Goal: Transaction & Acquisition: Purchase product/service

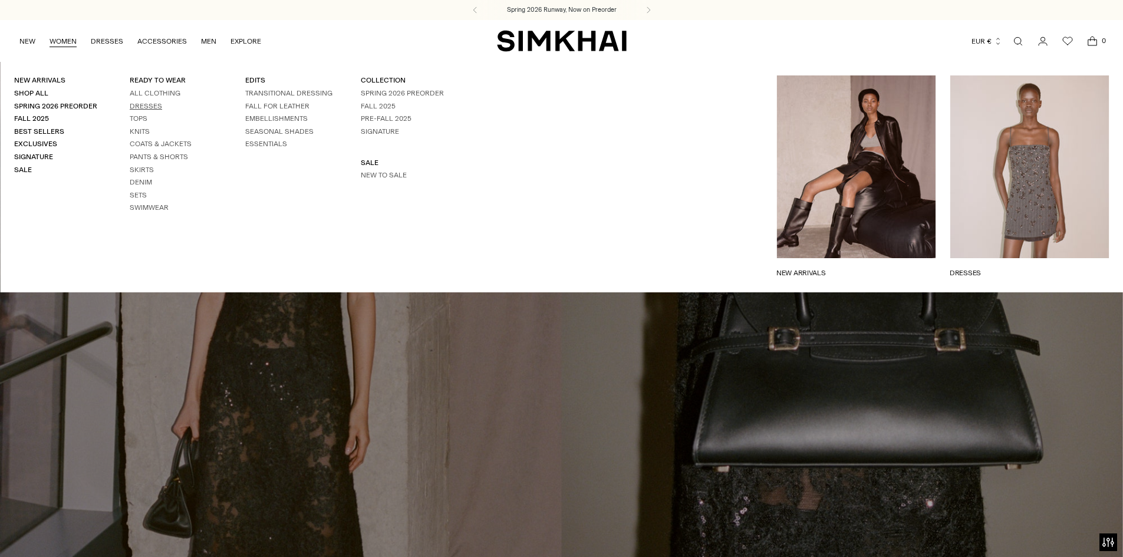
click at [145, 106] on link "Dresses" at bounding box center [146, 106] width 32 height 8
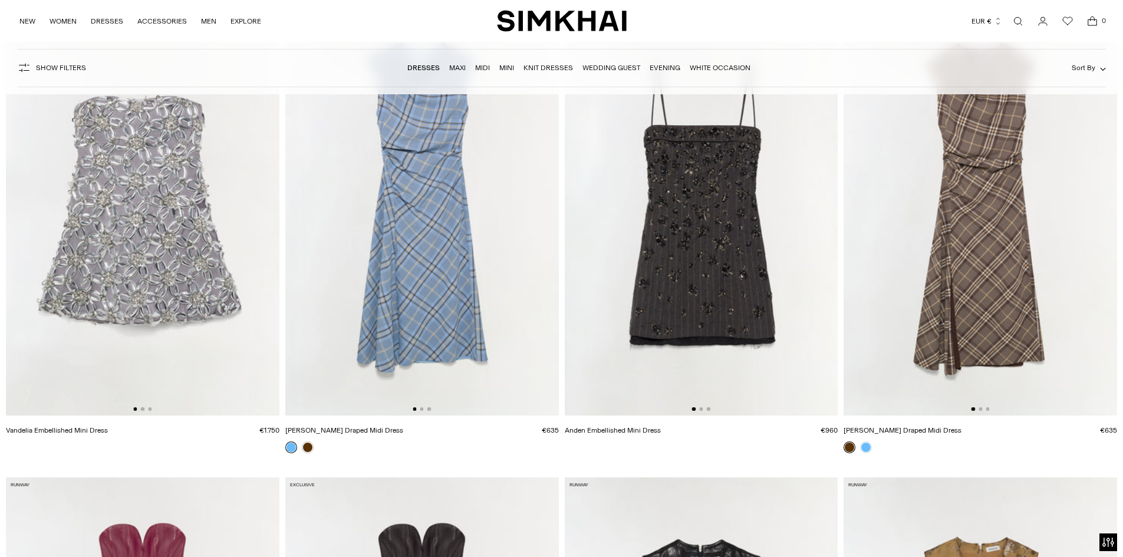
scroll to position [177, 0]
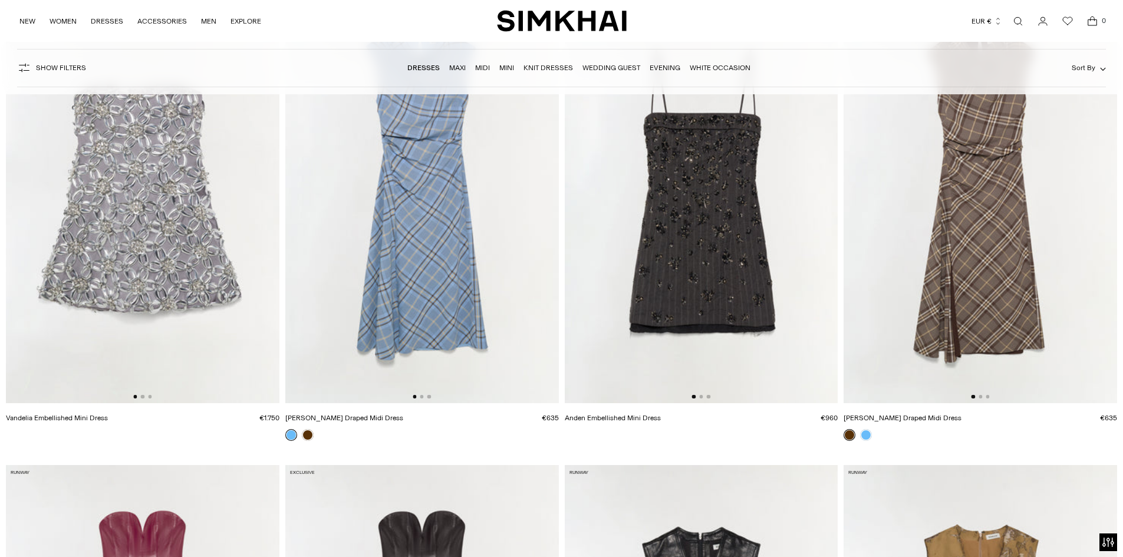
click at [163, 434] on div at bounding box center [143, 434] width 274 height 10
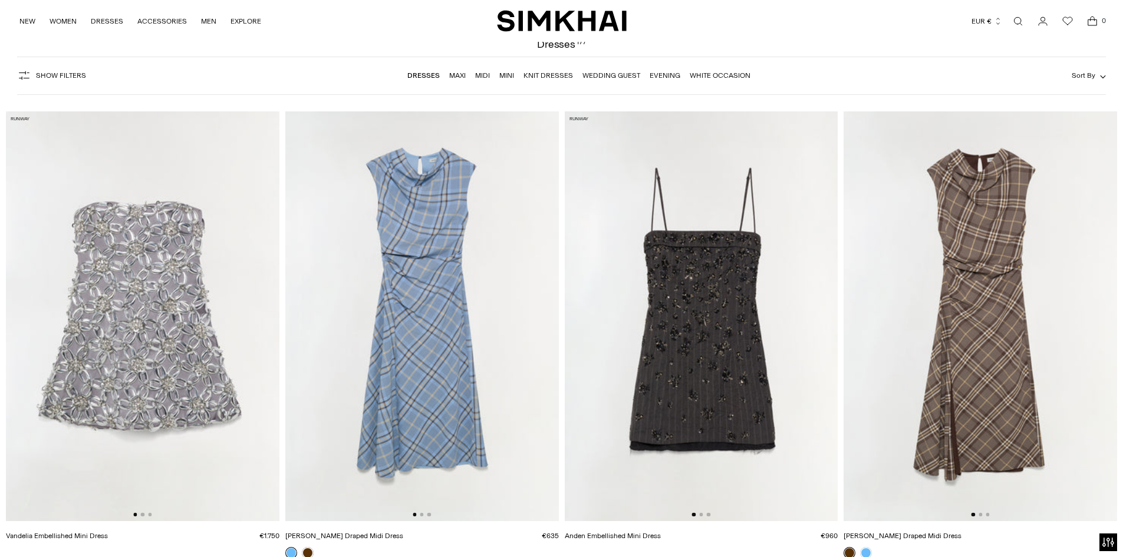
click at [268, 313] on img at bounding box center [143, 316] width 274 height 410
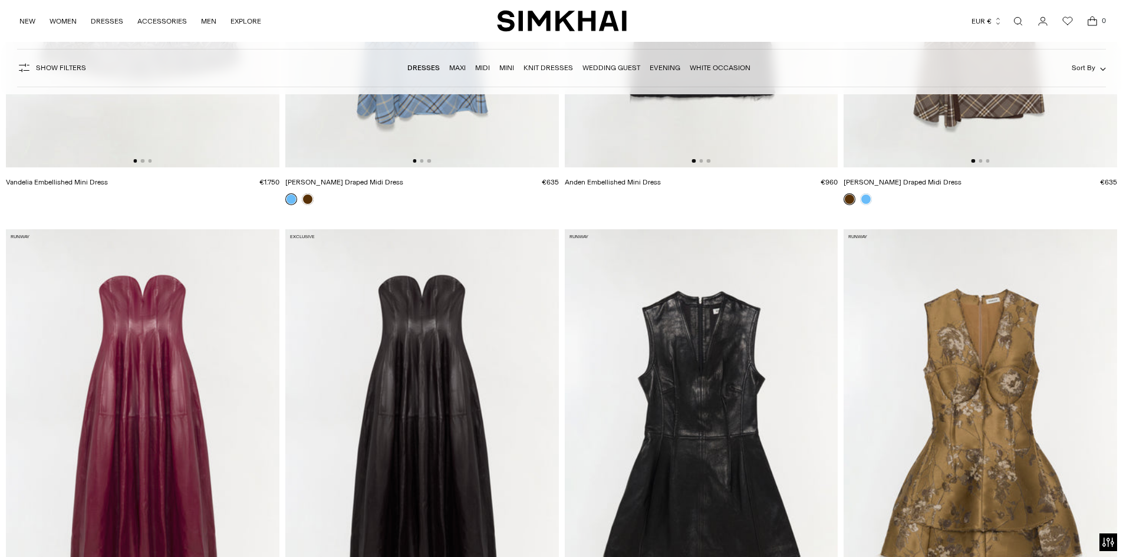
scroll to position [825, 0]
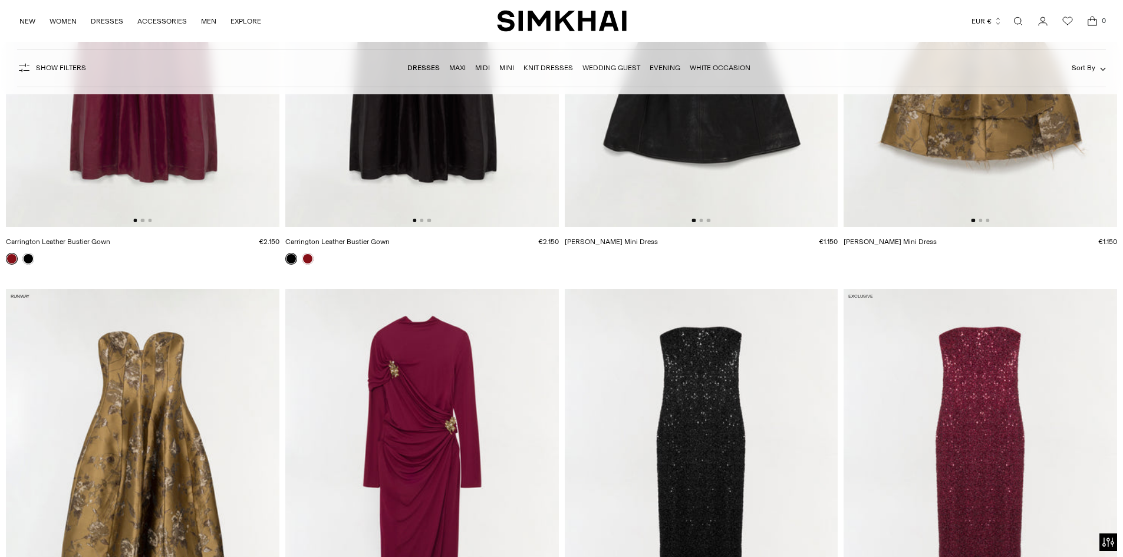
click at [35, 64] on button "Show Filters" at bounding box center [51, 67] width 69 height 19
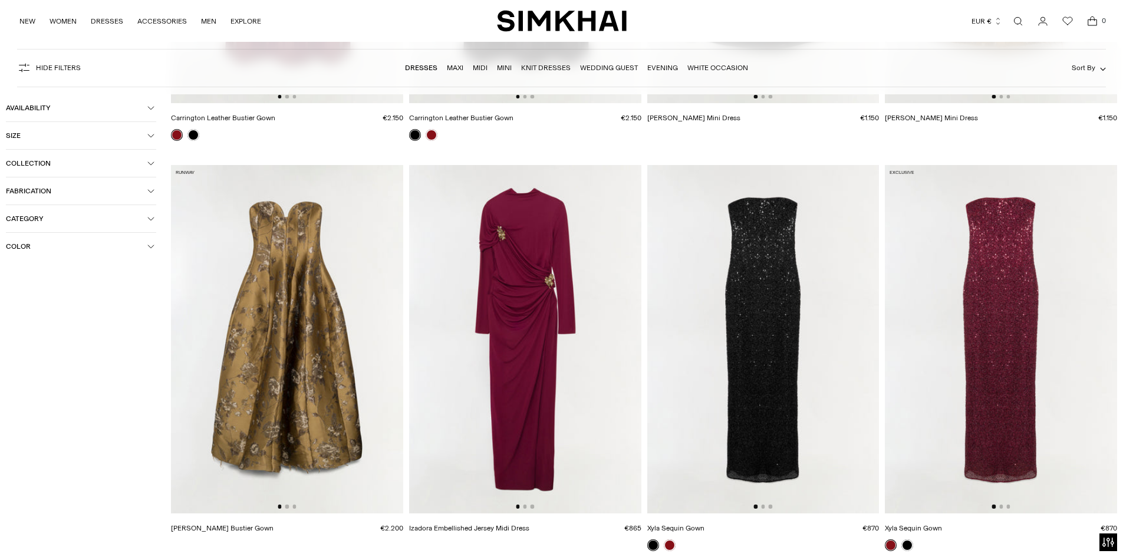
click at [44, 158] on button "Collection" at bounding box center [81, 163] width 150 height 27
click at [52, 243] on span "Color" at bounding box center [76, 246] width 141 height 8
click at [39, 272] on span "Beige" at bounding box center [33, 270] width 25 height 11
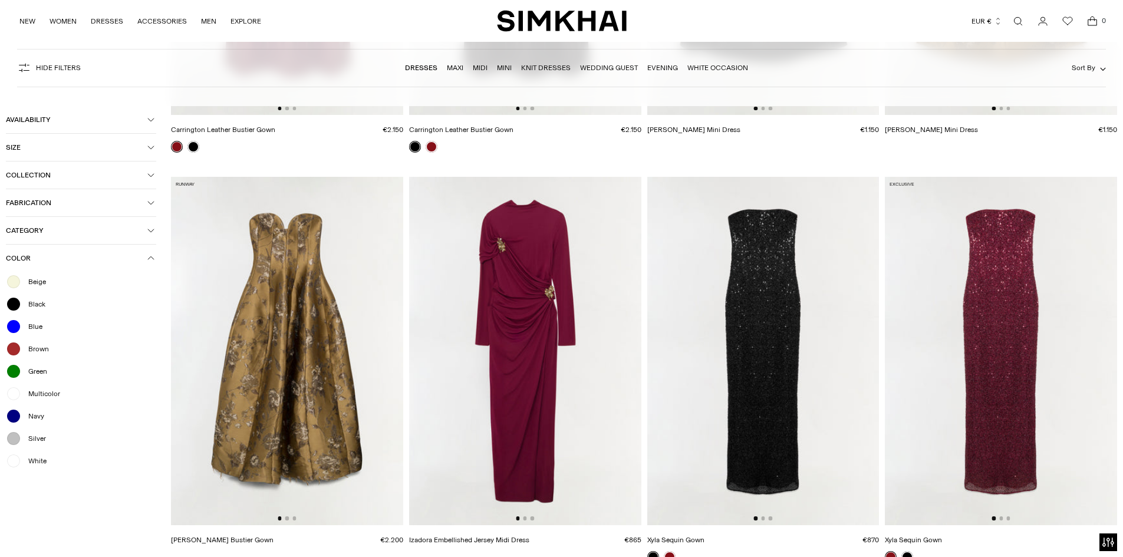
scroll to position [837, 0]
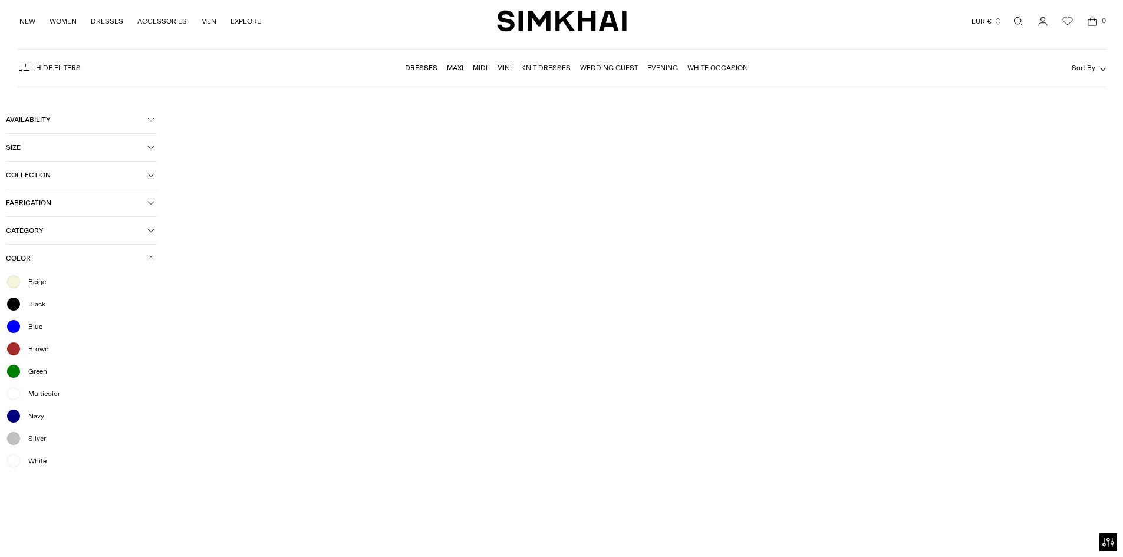
click at [31, 472] on div "Beige Black Blue Brown Green Multicolor Navy Silver White" at bounding box center [81, 375] width 150 height 206
click at [32, 463] on span "White" at bounding box center [33, 461] width 25 height 11
click at [31, 458] on span "White" at bounding box center [33, 461] width 25 height 11
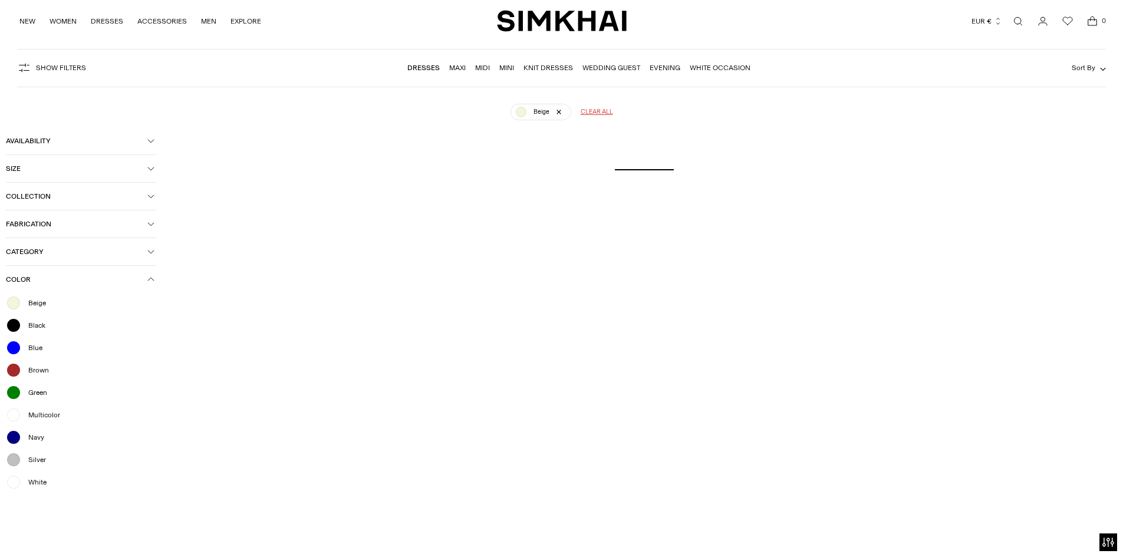
scroll to position [87, 0]
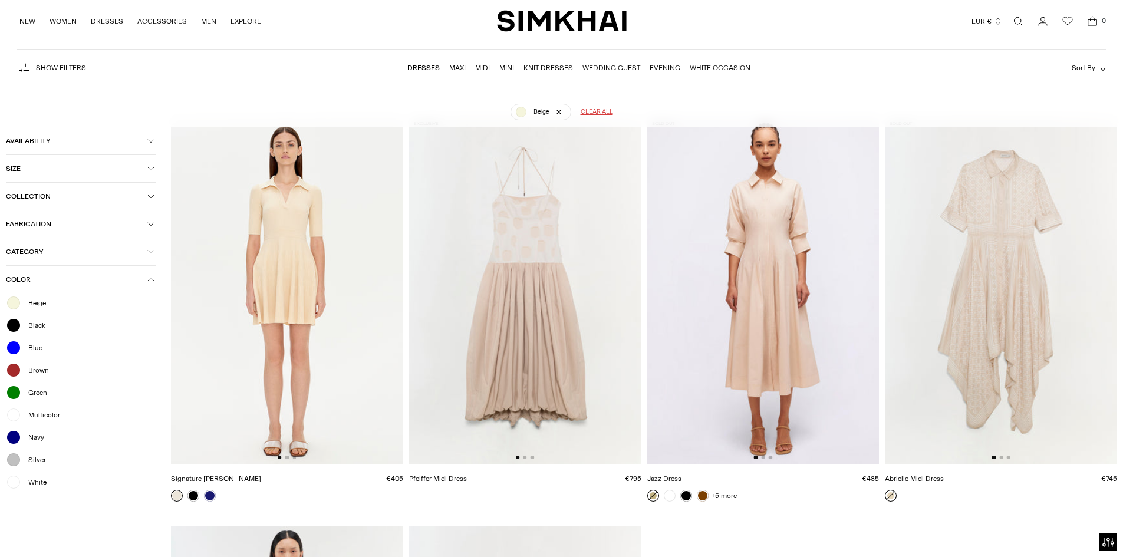
click at [24, 482] on span "White" at bounding box center [33, 482] width 25 height 11
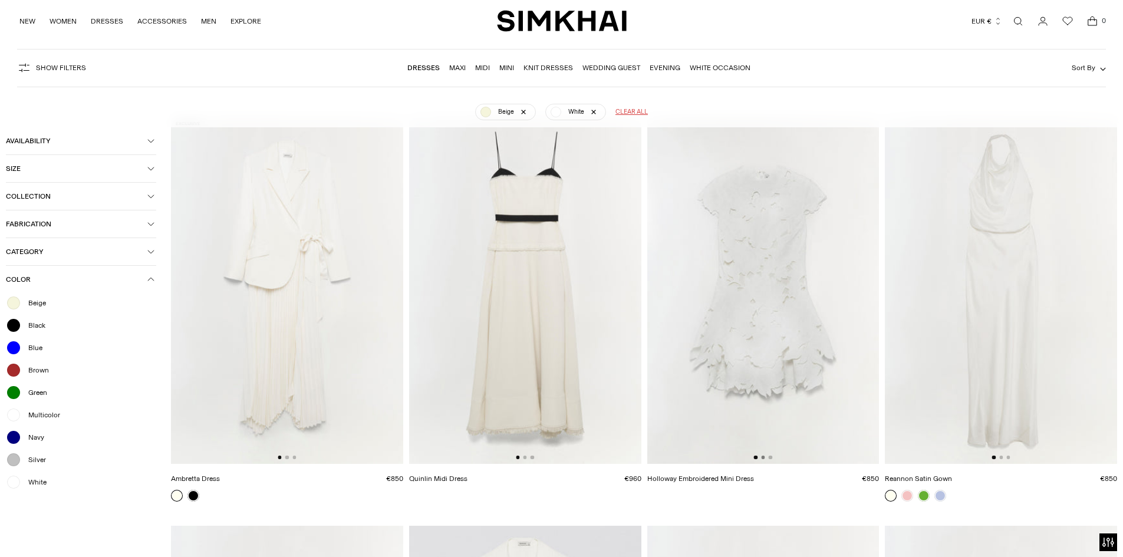
click at [765, 457] on button "Go to slide 2" at bounding box center [763, 458] width 4 height 4
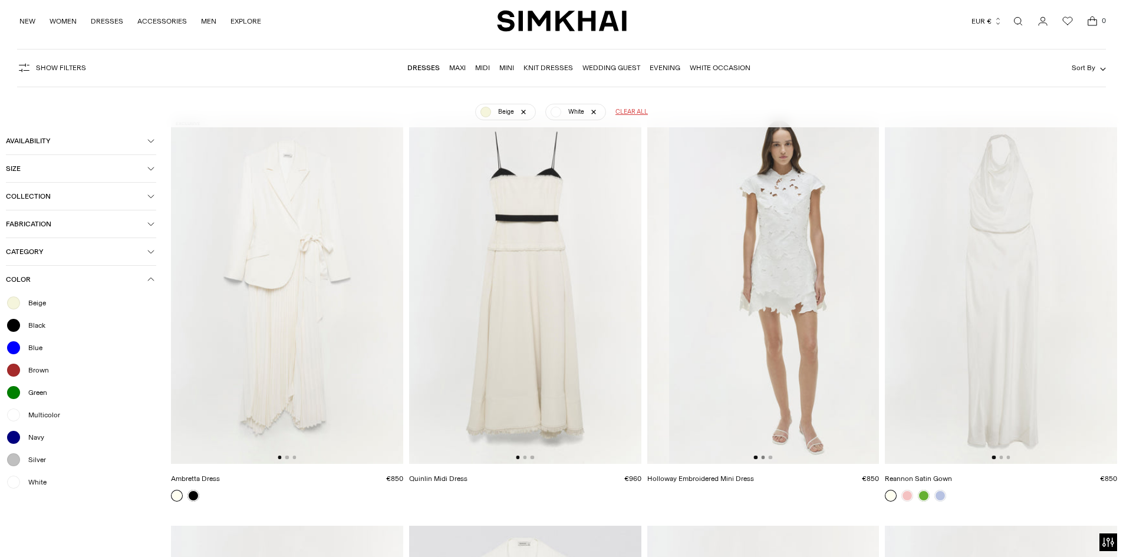
scroll to position [0, 232]
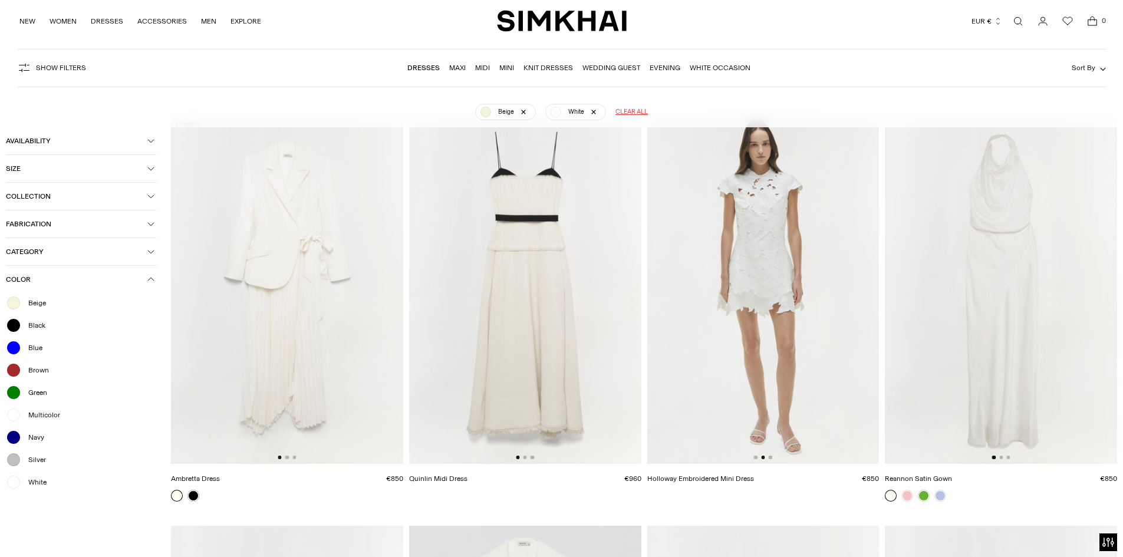
click at [772, 459] on div at bounding box center [763, 458] width 18 height 4
click at [770, 456] on button "Go to slide 3" at bounding box center [771, 458] width 4 height 4
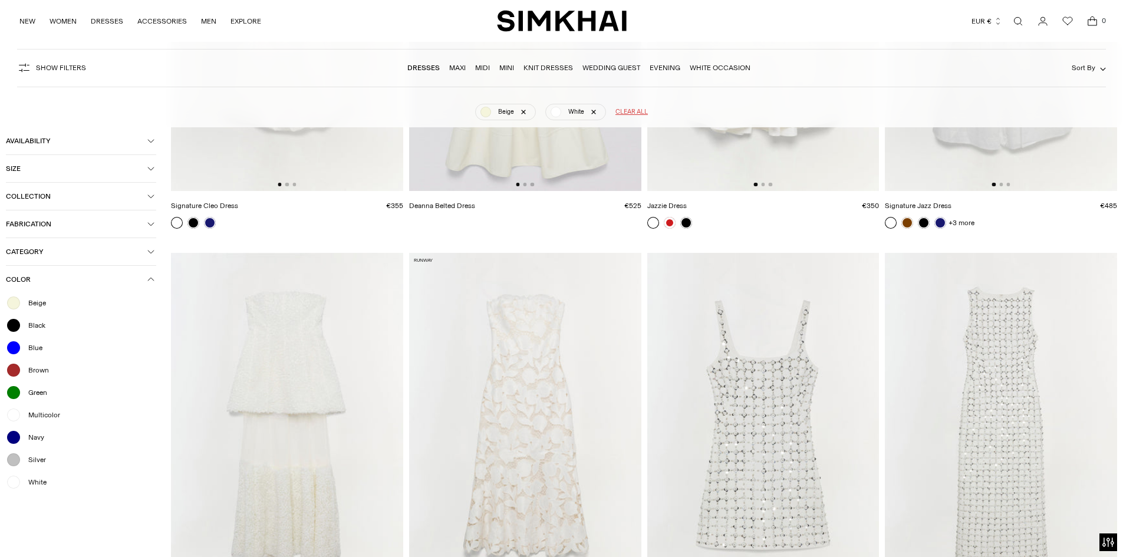
scroll to position [854, 0]
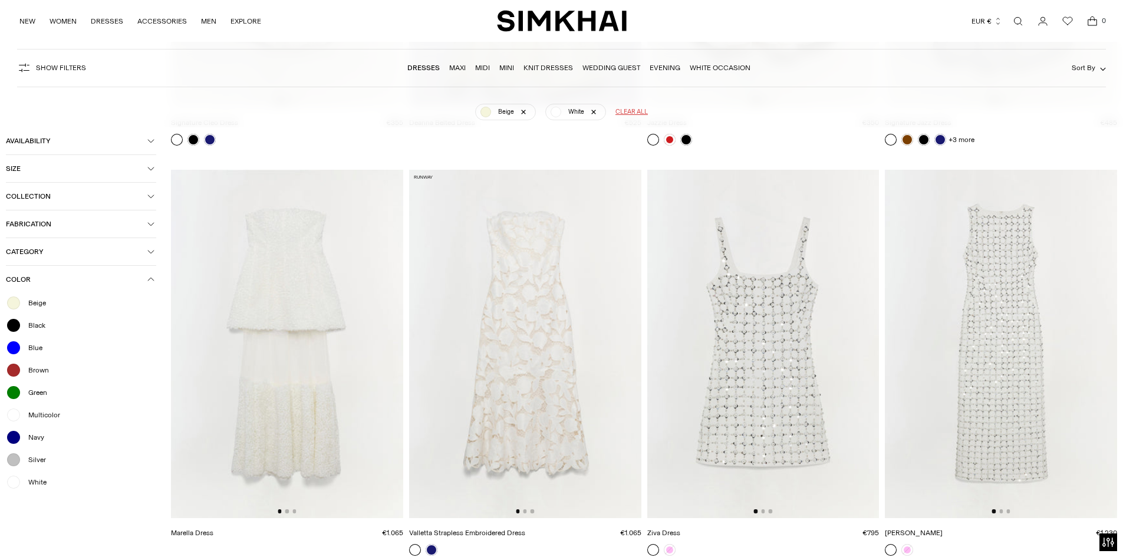
click at [289, 511] on div at bounding box center [287, 511] width 18 height 4
click at [289, 511] on button "Go to slide 2" at bounding box center [287, 511] width 4 height 4
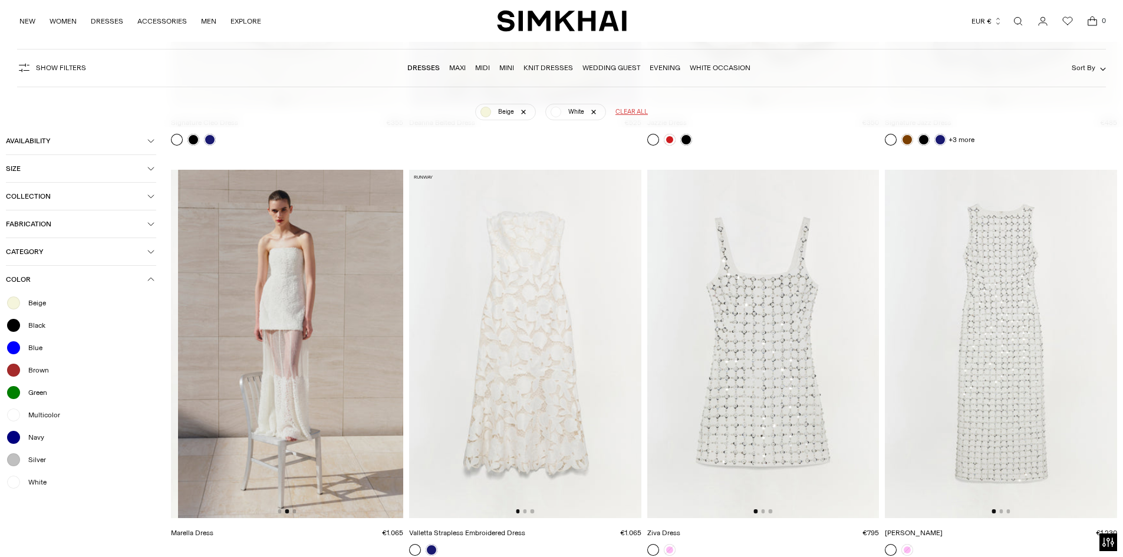
scroll to position [0, 232]
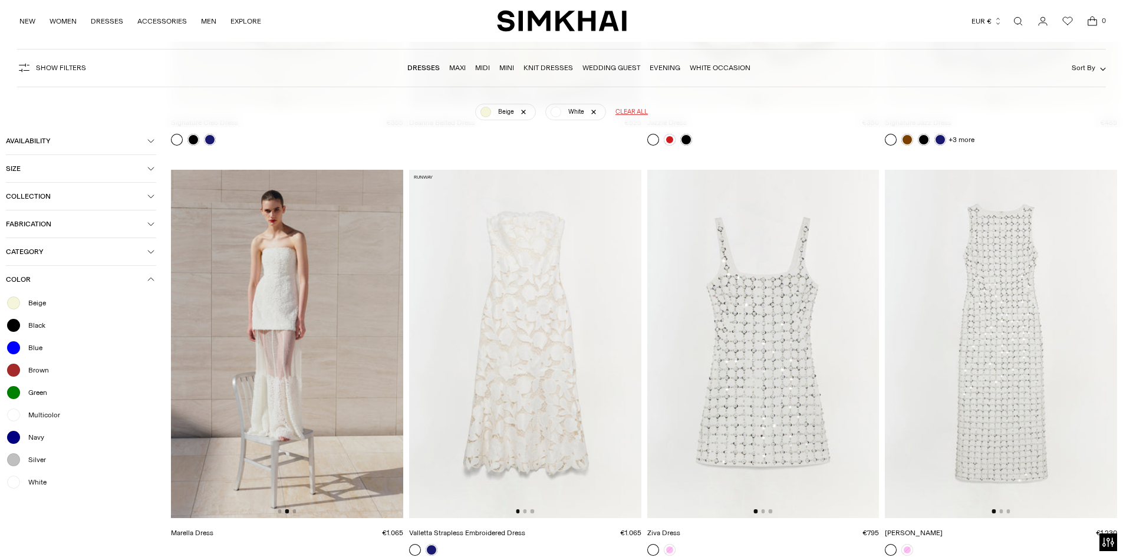
click at [525, 509] on img at bounding box center [525, 344] width 232 height 348
click at [523, 511] on button "Go to slide 2" at bounding box center [525, 511] width 4 height 4
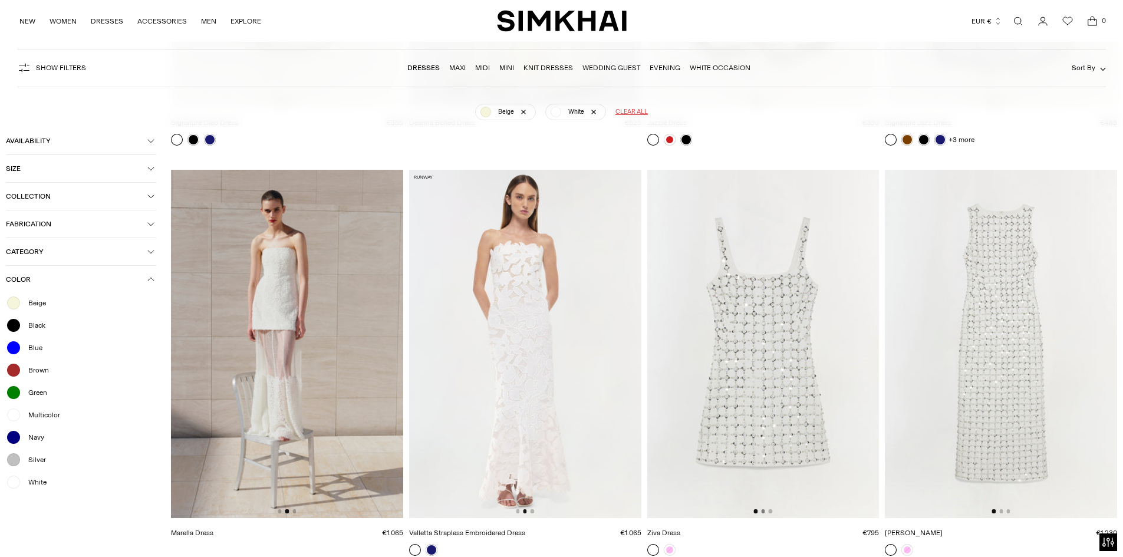
click at [763, 512] on button "Go to slide 2" at bounding box center [763, 511] width 4 height 4
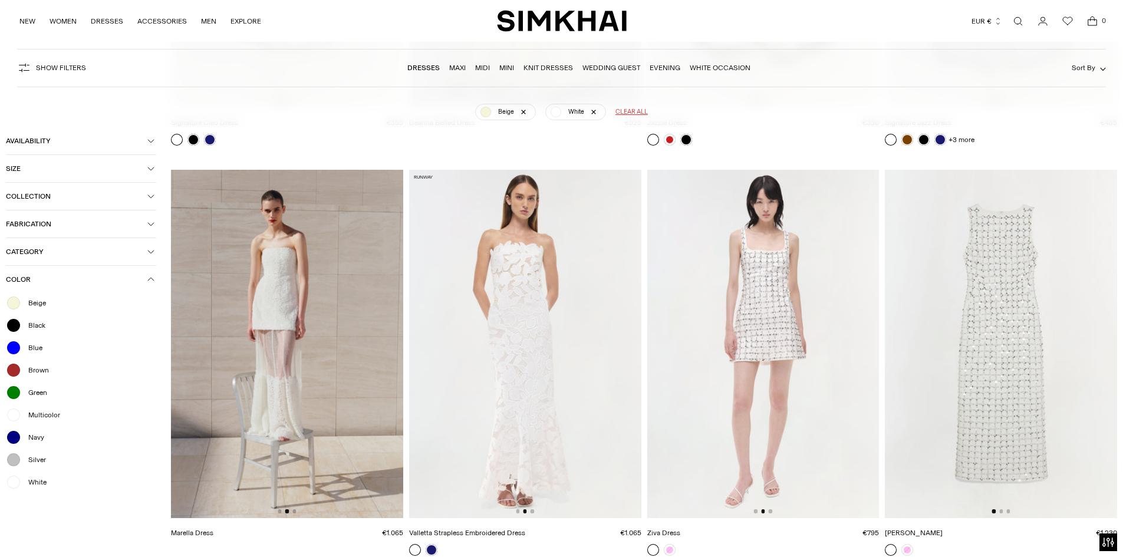
click at [291, 396] on img at bounding box center [287, 344] width 232 height 348
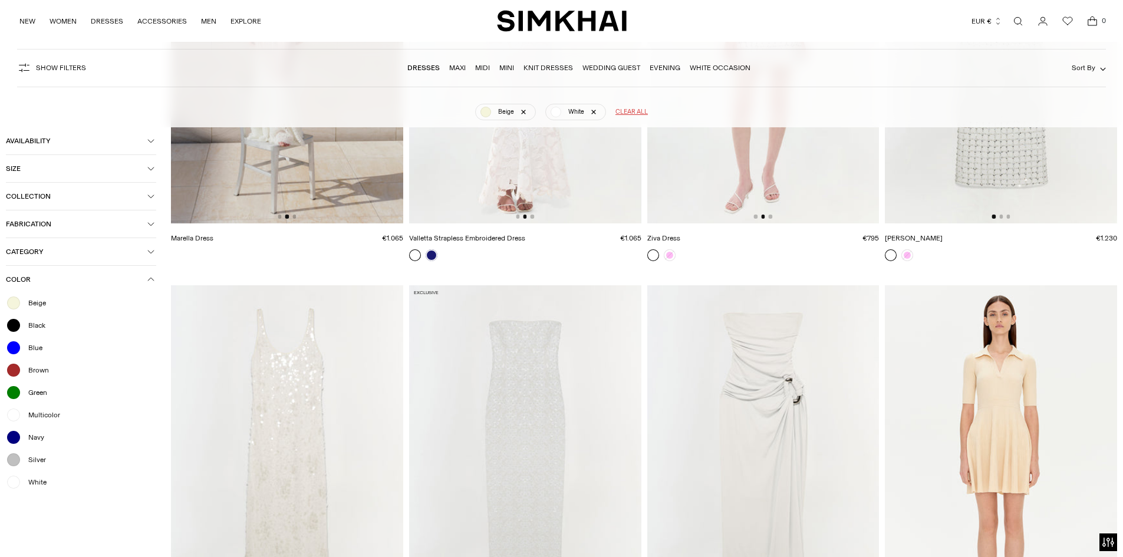
scroll to position [1325, 0]
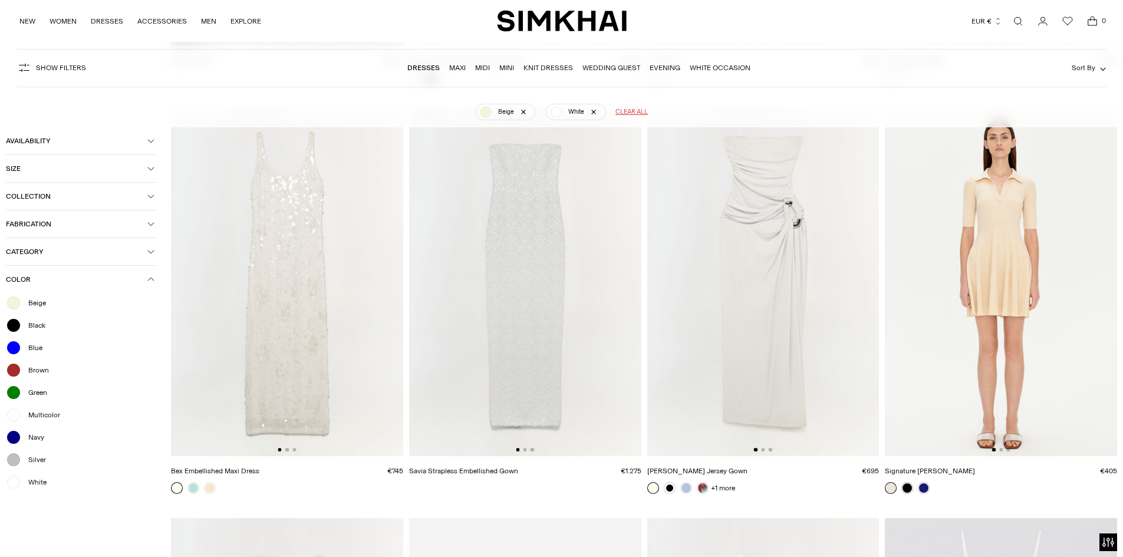
click at [591, 297] on img at bounding box center [525, 282] width 232 height 348
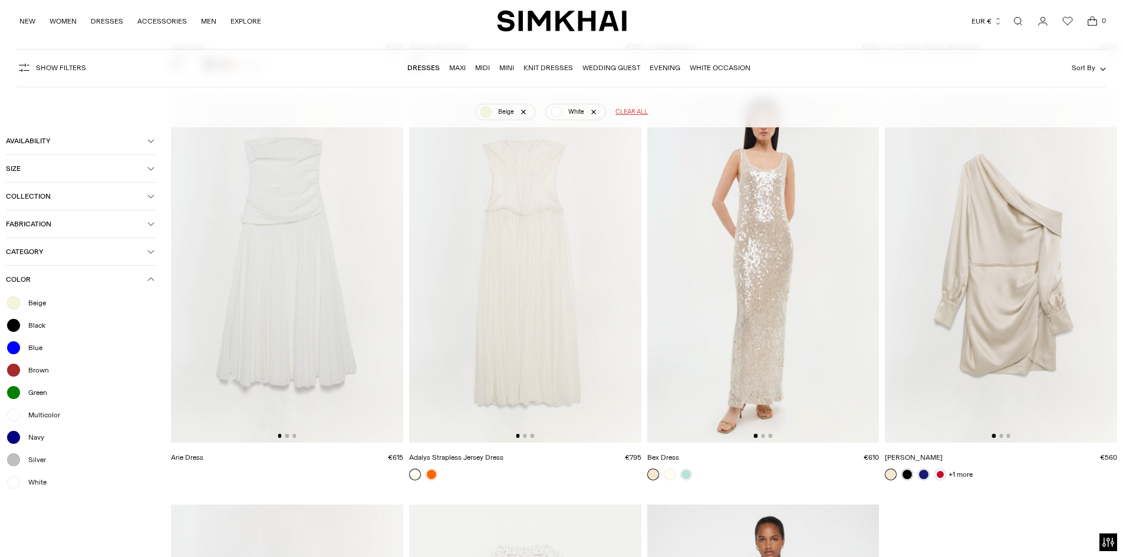
scroll to position [3035, 0]
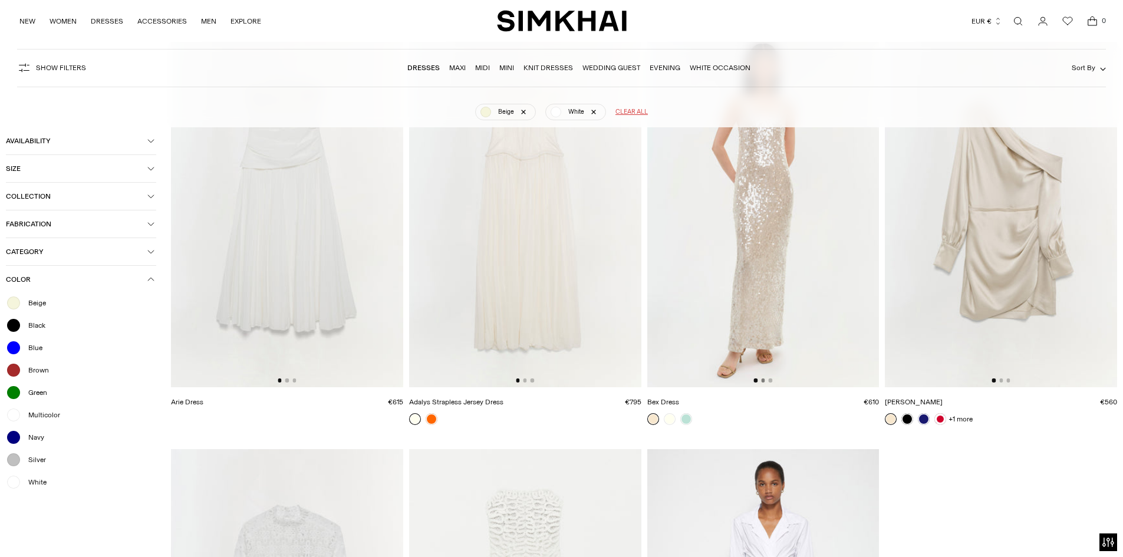
click at [762, 380] on button "Go to slide 2" at bounding box center [763, 380] width 4 height 4
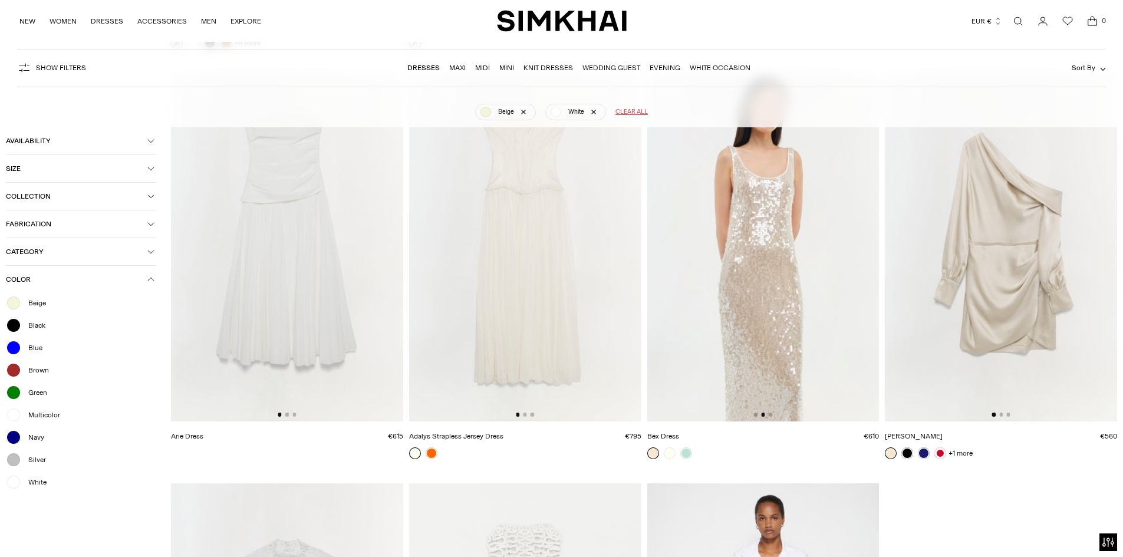
scroll to position [2976, 0]
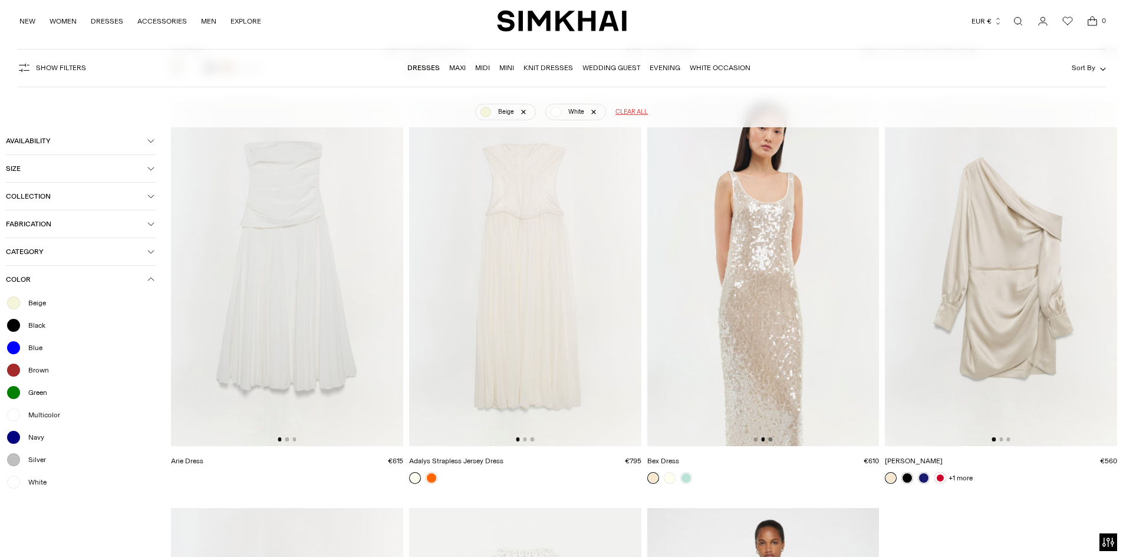
click at [769, 439] on button "Go to slide 3" at bounding box center [771, 439] width 4 height 4
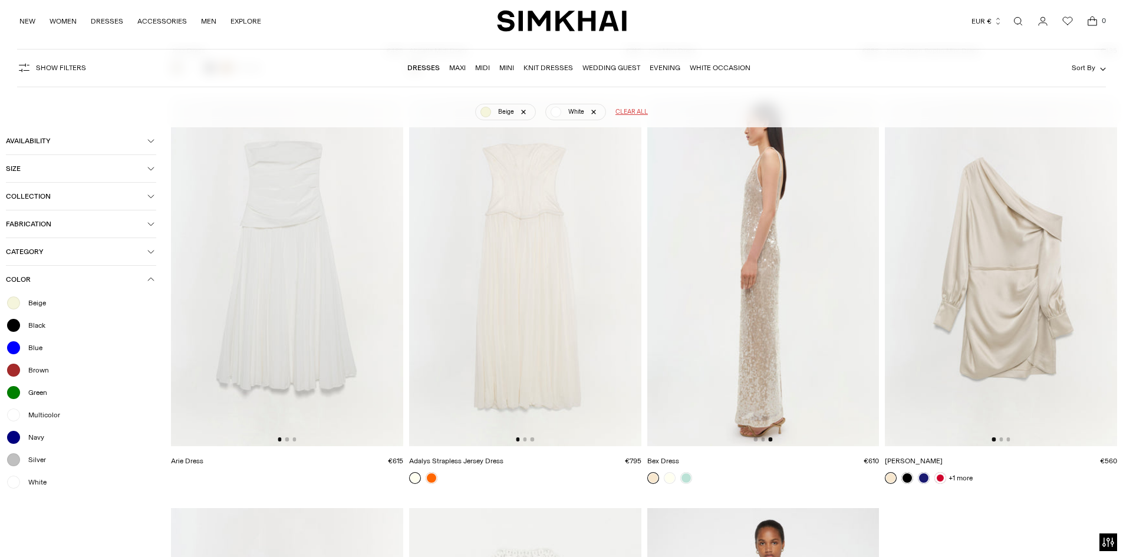
scroll to position [3329, 0]
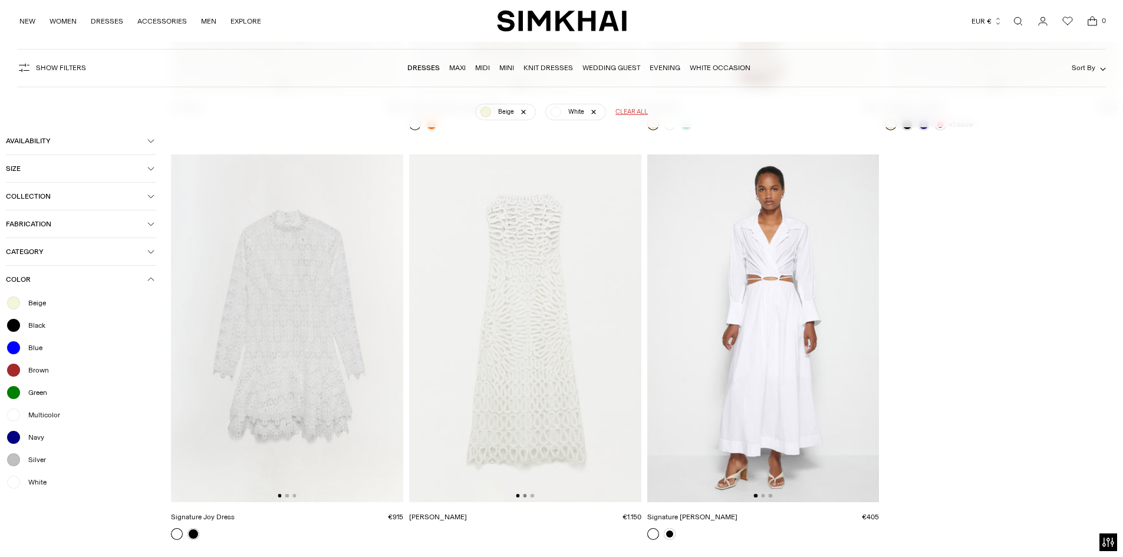
click at [526, 496] on button "Go to slide 2" at bounding box center [525, 496] width 4 height 4
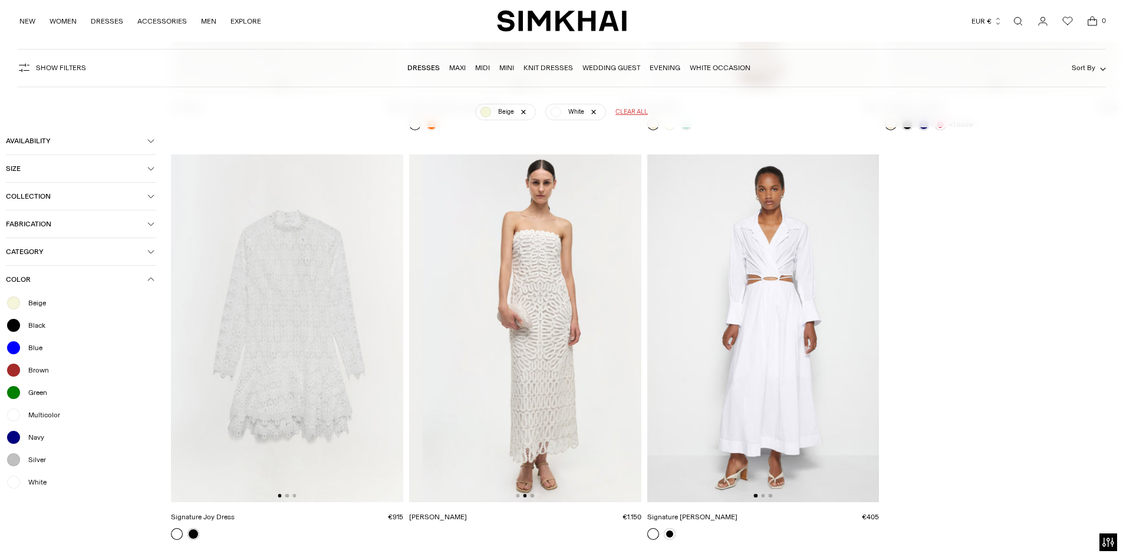
scroll to position [0, 232]
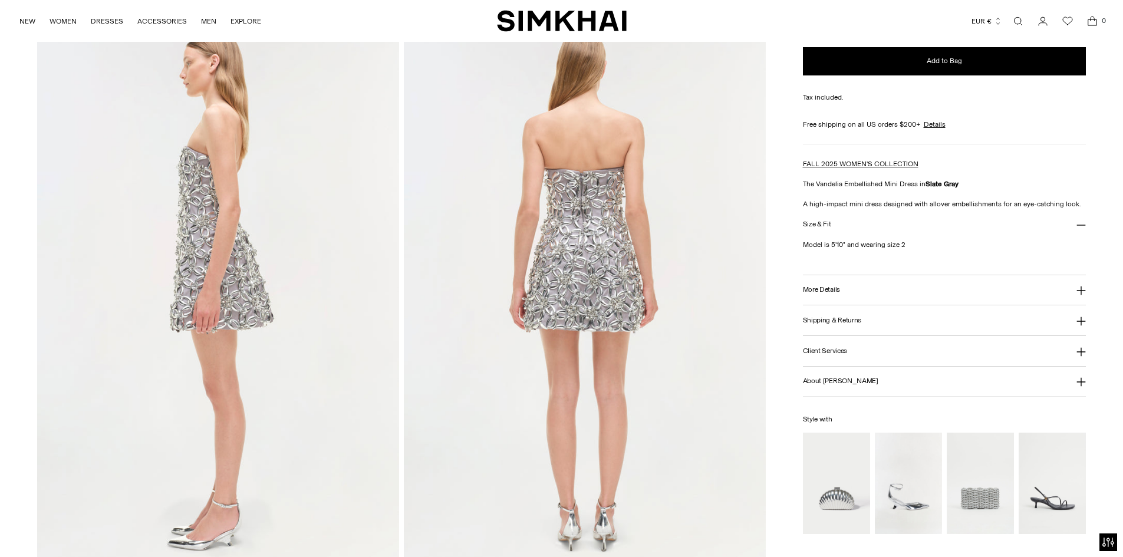
scroll to position [648, 0]
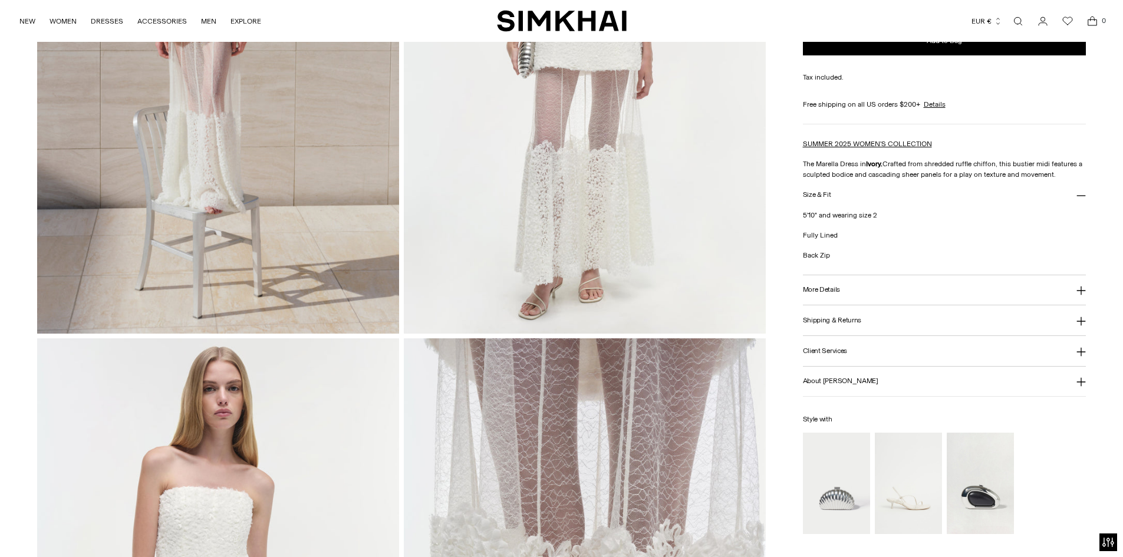
scroll to position [472, 0]
